Goal: Transaction & Acquisition: Book appointment/travel/reservation

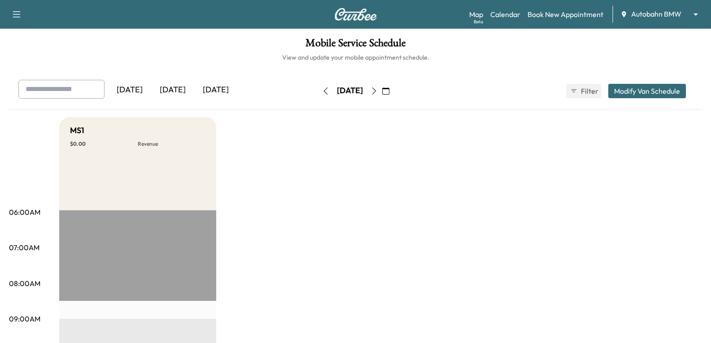
click at [660, 13] on body "Support Log Out Map Beta Calendar Book New Appointment Autobahn BMW ******** ​ …" at bounding box center [355, 171] width 711 height 343
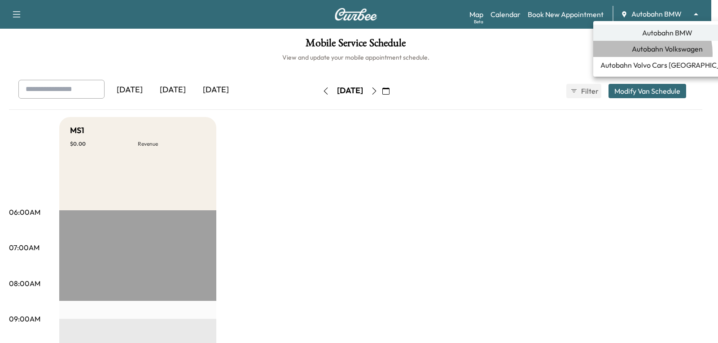
click at [647, 53] on span "Autobahn Volkswagen" at bounding box center [667, 49] width 71 height 11
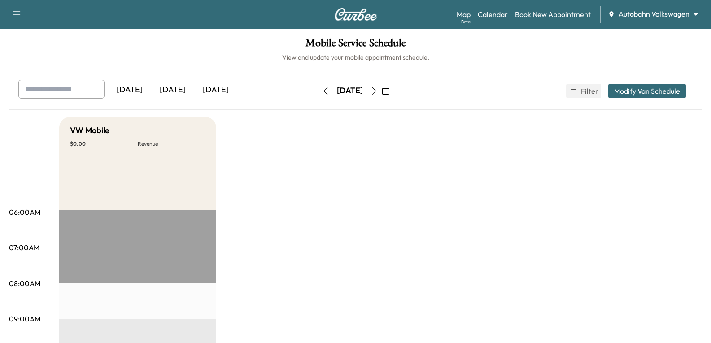
click at [560, 7] on div "Map Beta Calendar Book New Appointment Autobahn Volkswagen ******** ​" at bounding box center [580, 14] width 247 height 17
click at [559, 11] on link "Book New Appointment" at bounding box center [553, 14] width 76 height 11
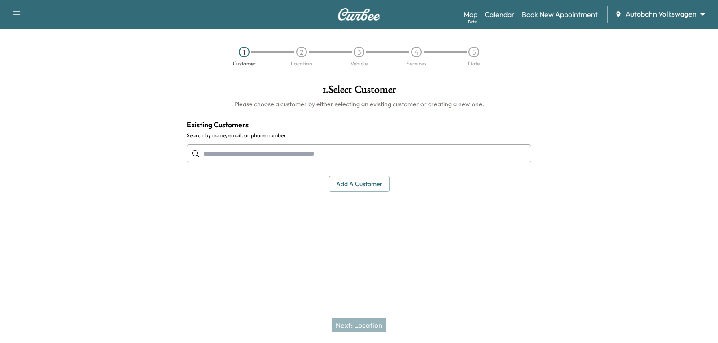
click at [367, 157] on input "text" at bounding box center [359, 154] width 345 height 19
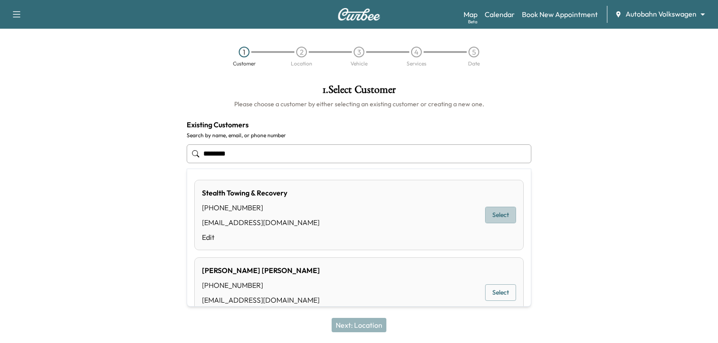
click at [499, 222] on button "Select" at bounding box center [500, 215] width 31 height 17
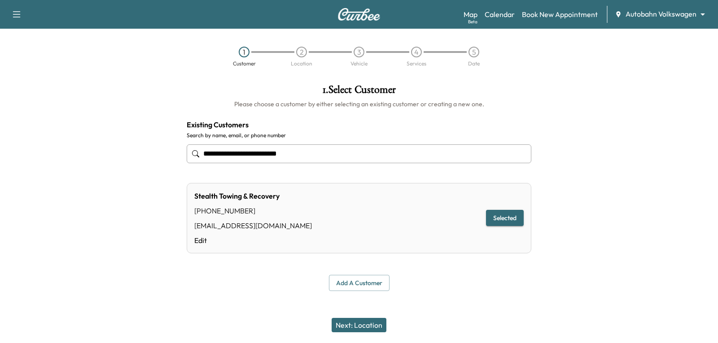
type input "**********"
click at [372, 322] on button "Next: Location" at bounding box center [359, 325] width 55 height 14
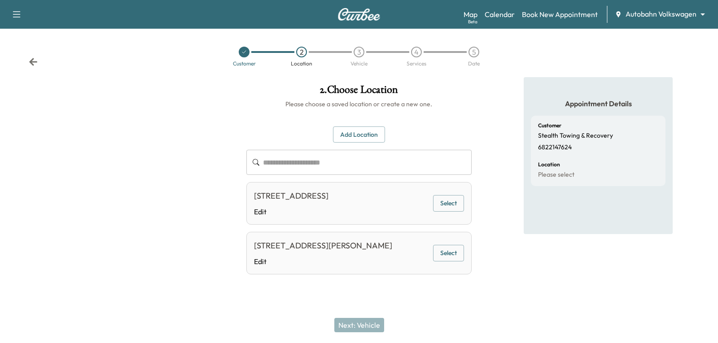
click at [449, 256] on button "Select" at bounding box center [448, 253] width 31 height 17
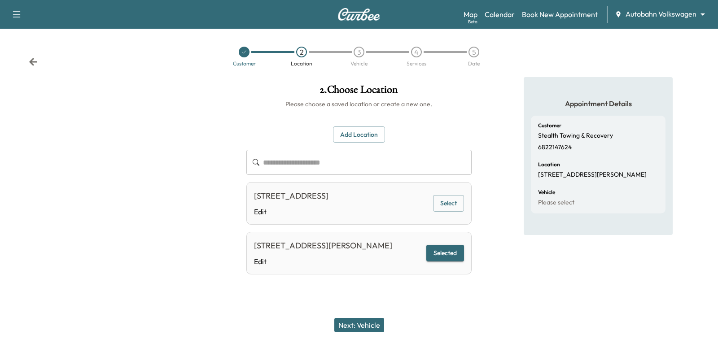
click at [364, 328] on button "Next: Vehicle" at bounding box center [359, 325] width 50 height 14
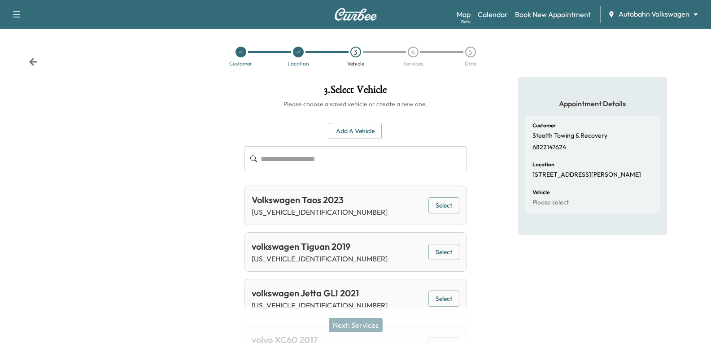
click at [366, 131] on button "Add a Vehicle" at bounding box center [355, 131] width 53 height 17
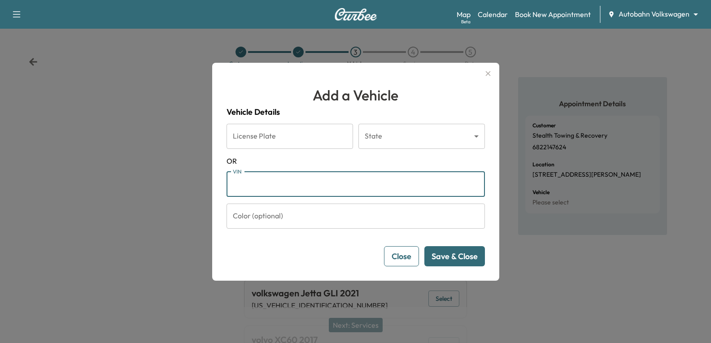
click at [309, 177] on input "VIN" at bounding box center [356, 184] width 259 height 25
paste input "**********"
type input "**********"
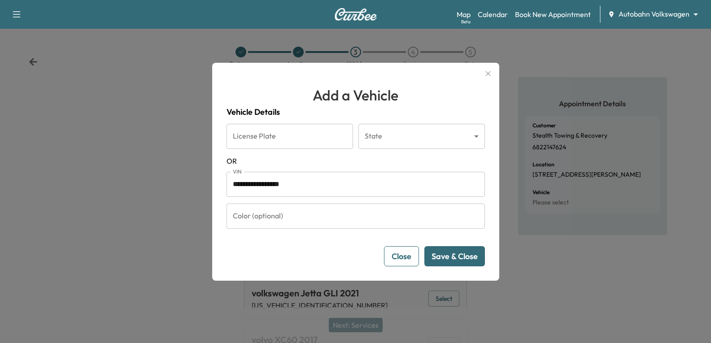
click at [470, 259] on button "Save & Close" at bounding box center [455, 256] width 61 height 20
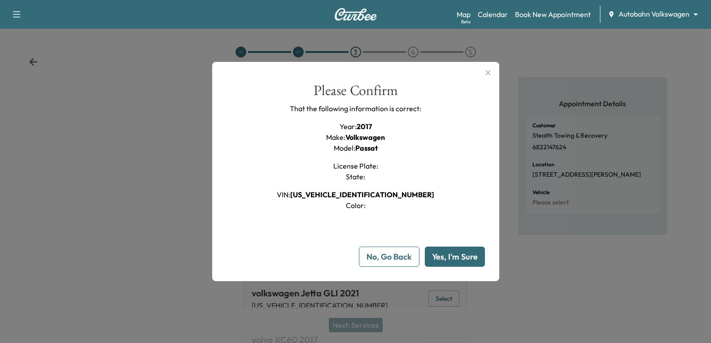
click at [470, 259] on button "Yes, I'm Sure" at bounding box center [455, 257] width 60 height 20
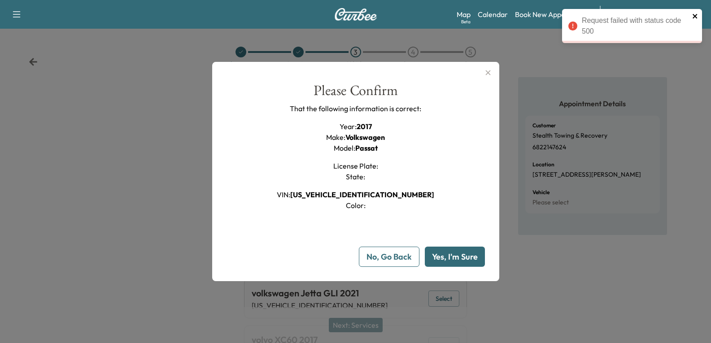
click at [695, 18] on icon "close" at bounding box center [695, 16] width 6 height 7
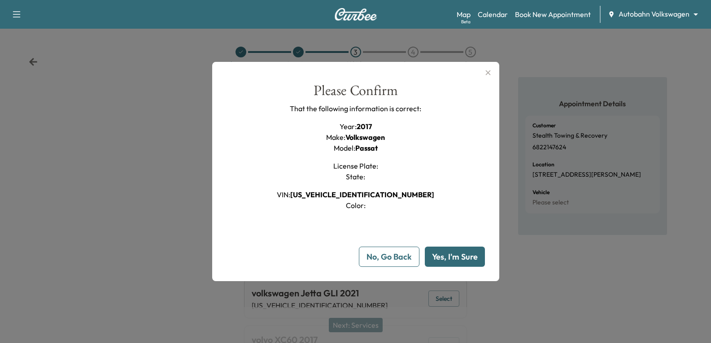
click at [448, 259] on button "Yes, I'm Sure" at bounding box center [455, 257] width 60 height 20
click at [492, 74] on icon "button" at bounding box center [488, 72] width 11 height 11
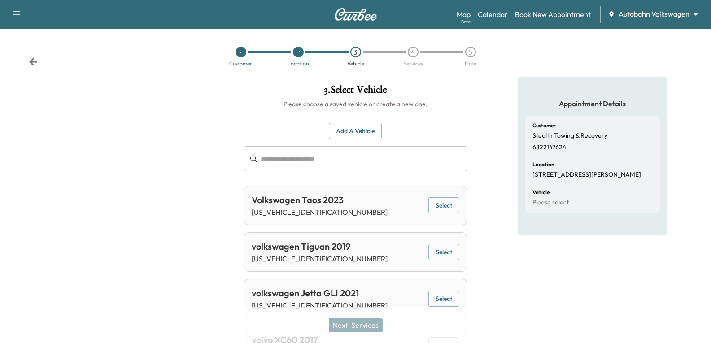
click at [31, 65] on icon at bounding box center [33, 61] width 9 height 9
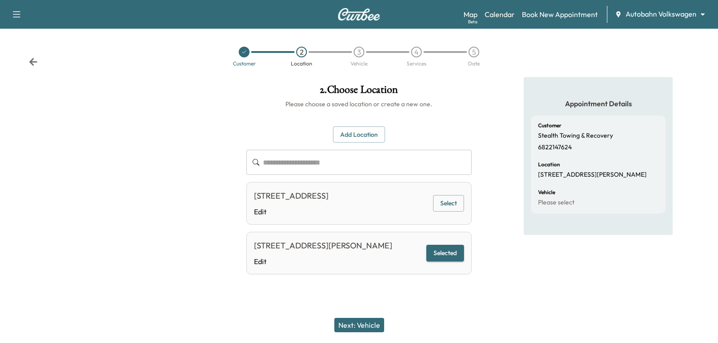
click at [31, 65] on icon at bounding box center [33, 61] width 9 height 9
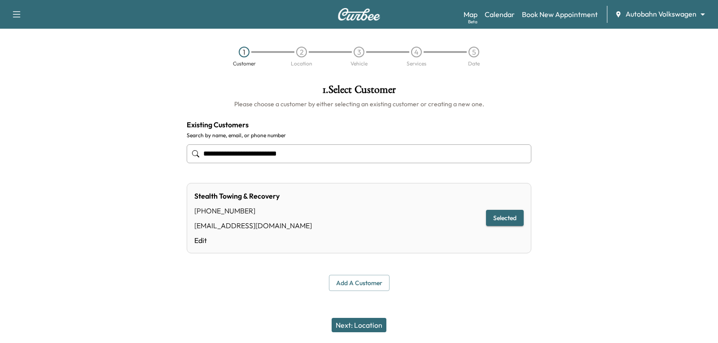
click at [352, 325] on button "Next: Location" at bounding box center [359, 325] width 55 height 14
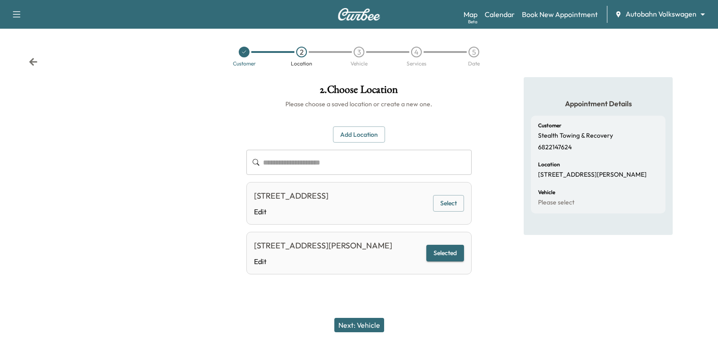
click at [355, 320] on button "Next: Vehicle" at bounding box center [359, 325] width 50 height 14
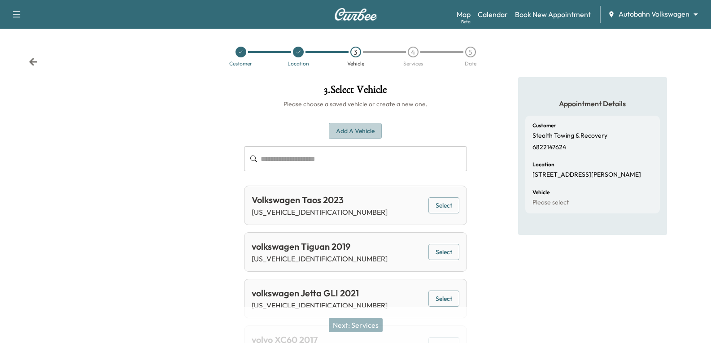
click at [360, 136] on button "Add a Vehicle" at bounding box center [355, 131] width 53 height 17
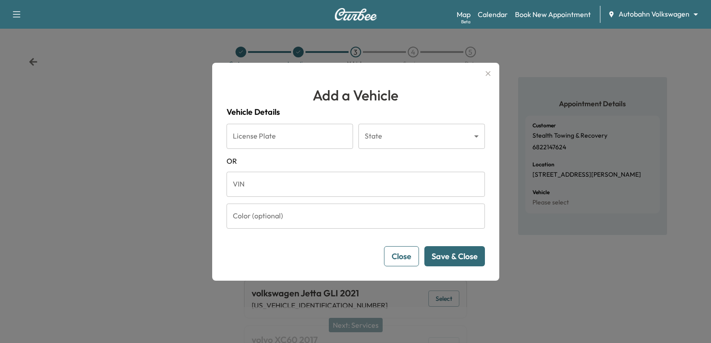
click at [489, 69] on icon "button" at bounding box center [488, 73] width 11 height 11
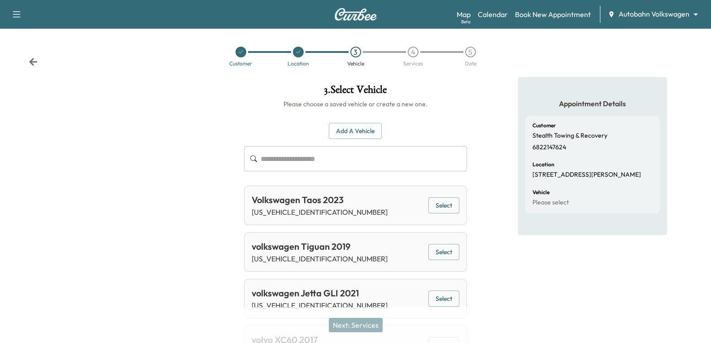
click at [38, 60] on div "Customer Location 3 Vehicle 4 Services 5 Date" at bounding box center [355, 56] width 711 height 41
click at [31, 60] on icon at bounding box center [33, 61] width 9 height 9
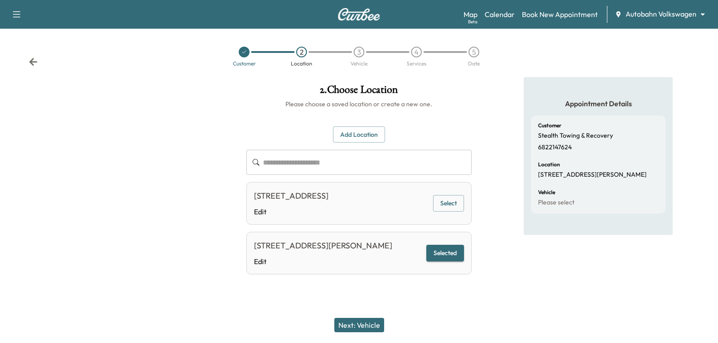
click at [31, 60] on icon at bounding box center [33, 61] width 9 height 9
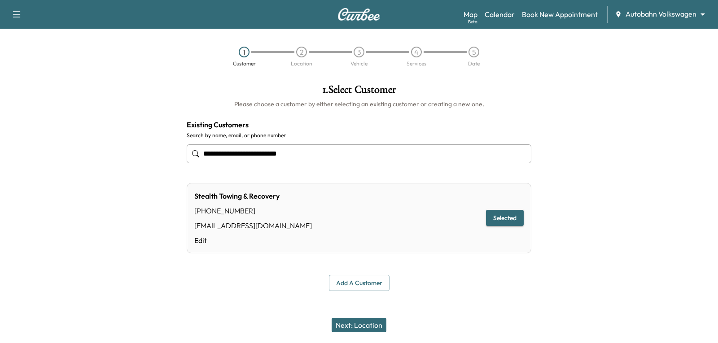
click at [360, 322] on button "Next: Location" at bounding box center [359, 325] width 55 height 14
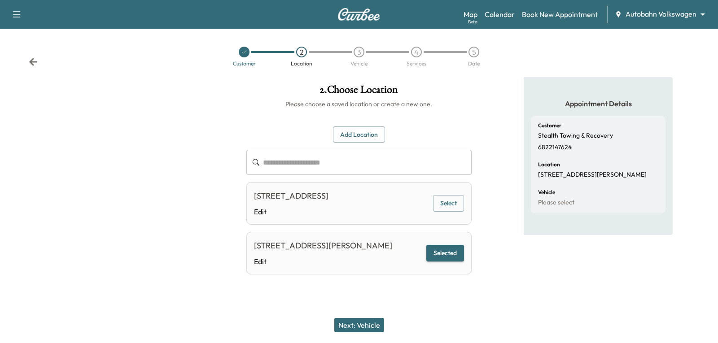
click at [366, 327] on button "Next: Vehicle" at bounding box center [359, 325] width 50 height 14
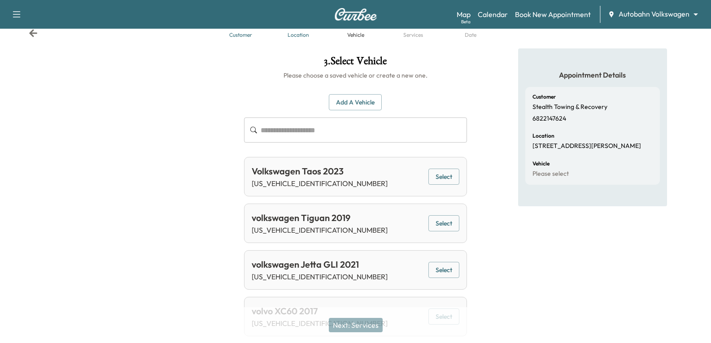
scroll to position [58, 0]
